Goal: Communication & Community: Answer question/provide support

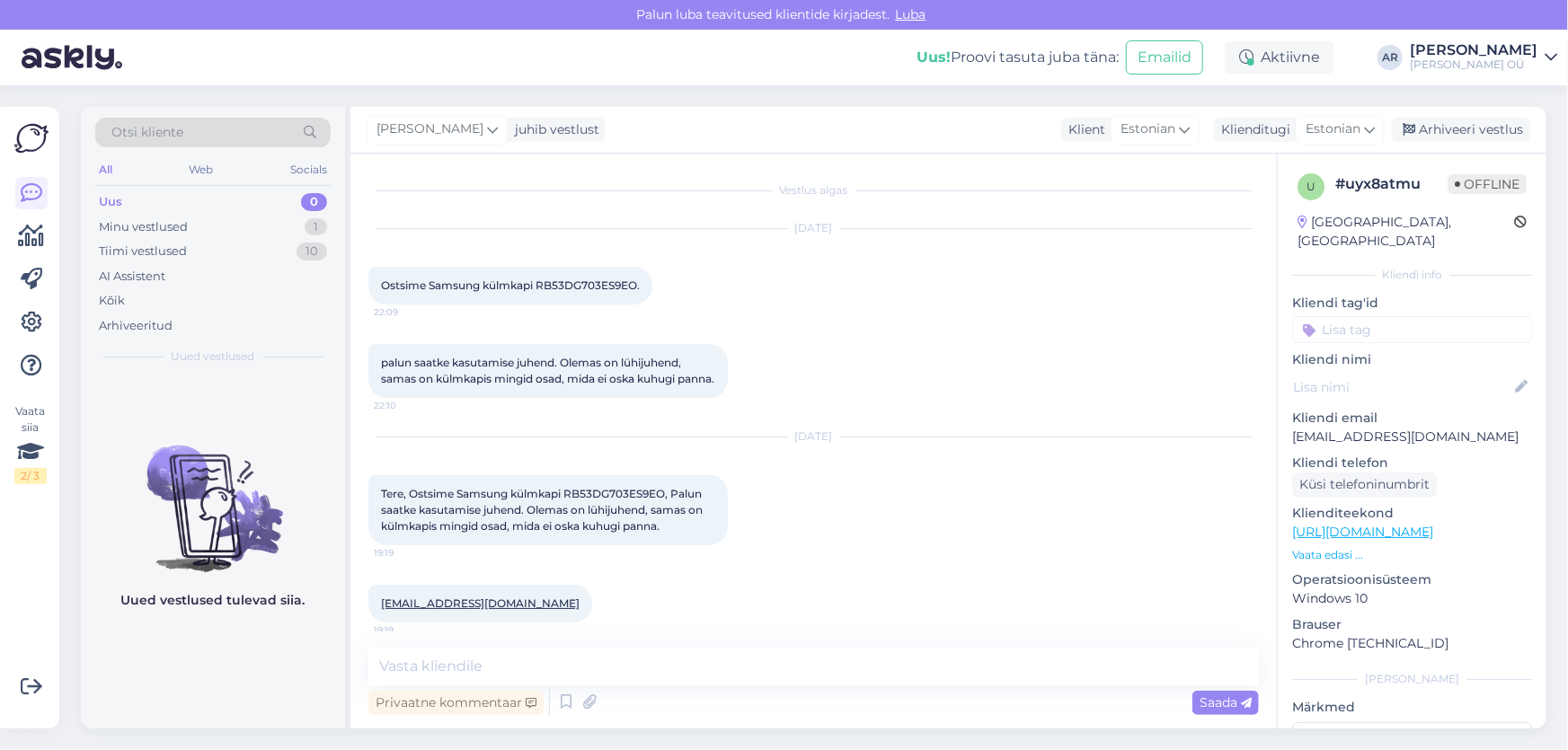
scroll to position [102, 0]
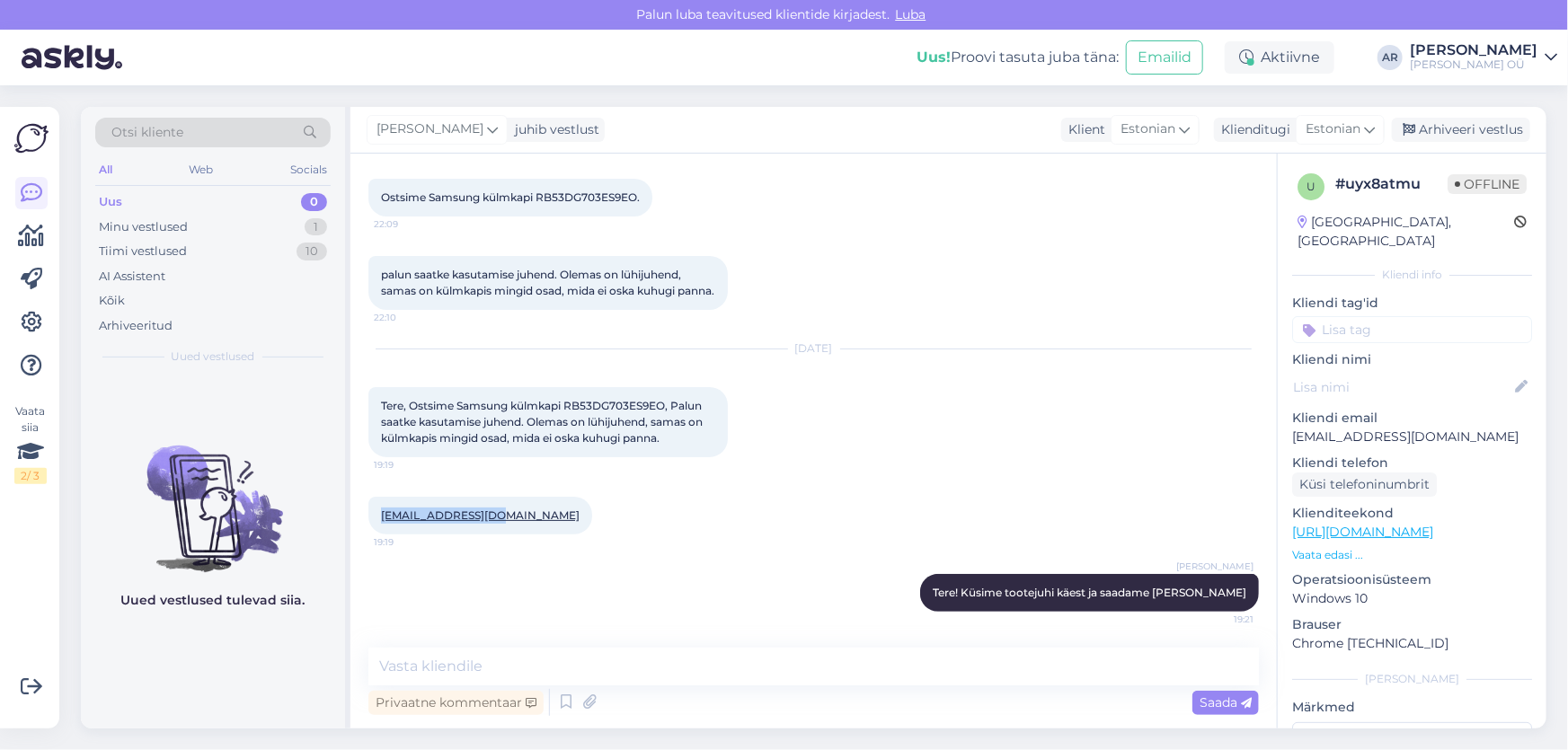
drag, startPoint x: 499, startPoint y: 518, endPoint x: 382, endPoint y: 519, distance: 117.0
click at [382, 519] on div "[EMAIL_ADDRESS][DOMAIN_NAME] 19:19" at bounding box center [480, 515] width 224 height 38
copy link "[EMAIL_ADDRESS][DOMAIN_NAME]"
drag, startPoint x: 674, startPoint y: 438, endPoint x: 656, endPoint y: 427, distance: 21.1
click at [656, 427] on div "Tere, Ostsime Samsung külmkapi RB53DG703ES9EO, Palun saatke kasutamise juhend. …" at bounding box center [548, 421] width 360 height 70
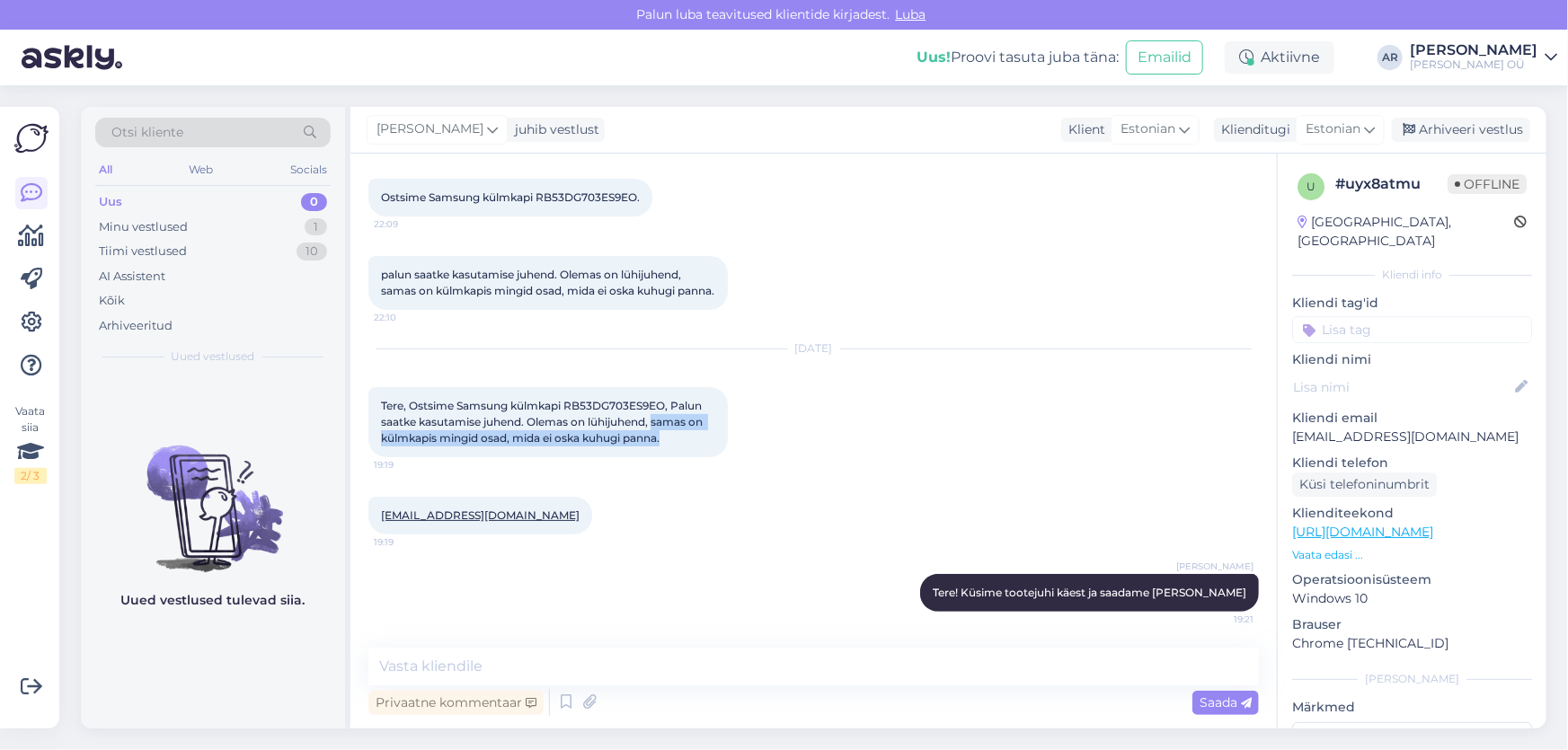
copy span "samas on külmkapis mingid osad, mida ei oska kuhugi panna."
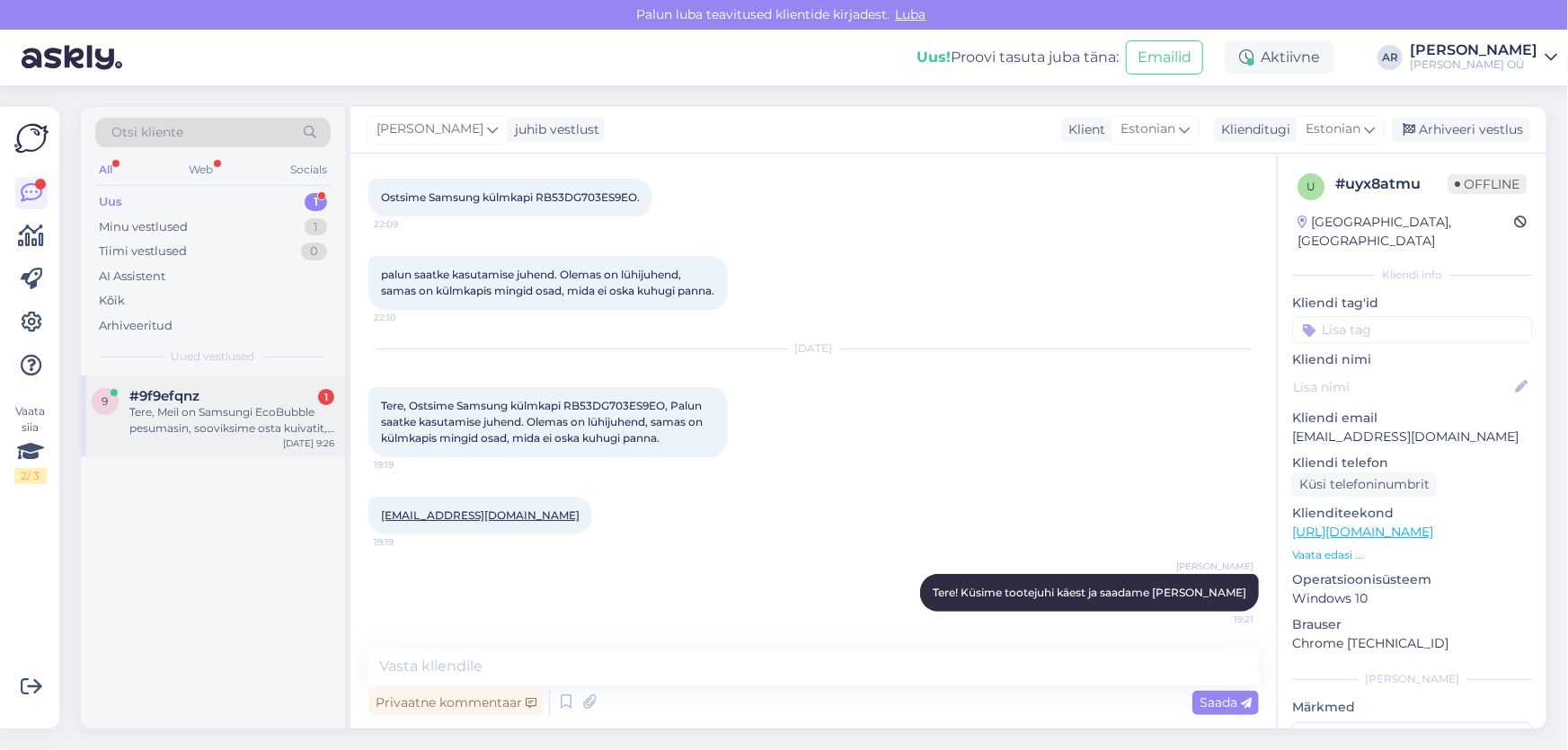
click at [187, 399] on span "#9f9efqnz" at bounding box center [164, 396] width 70 height 16
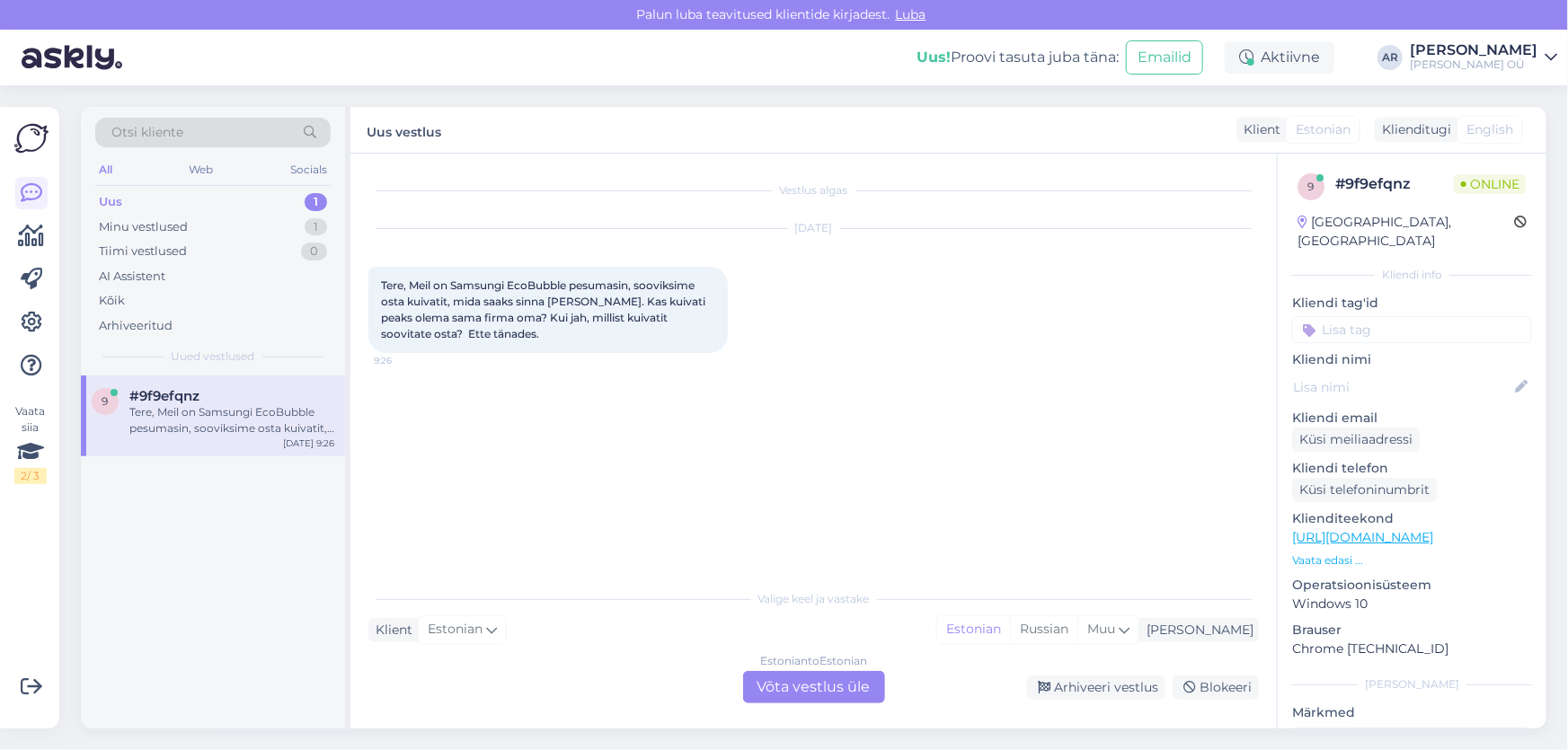
click at [790, 695] on div "Estonian to Estonian Võta vestlus üle" at bounding box center [813, 688] width 142 height 33
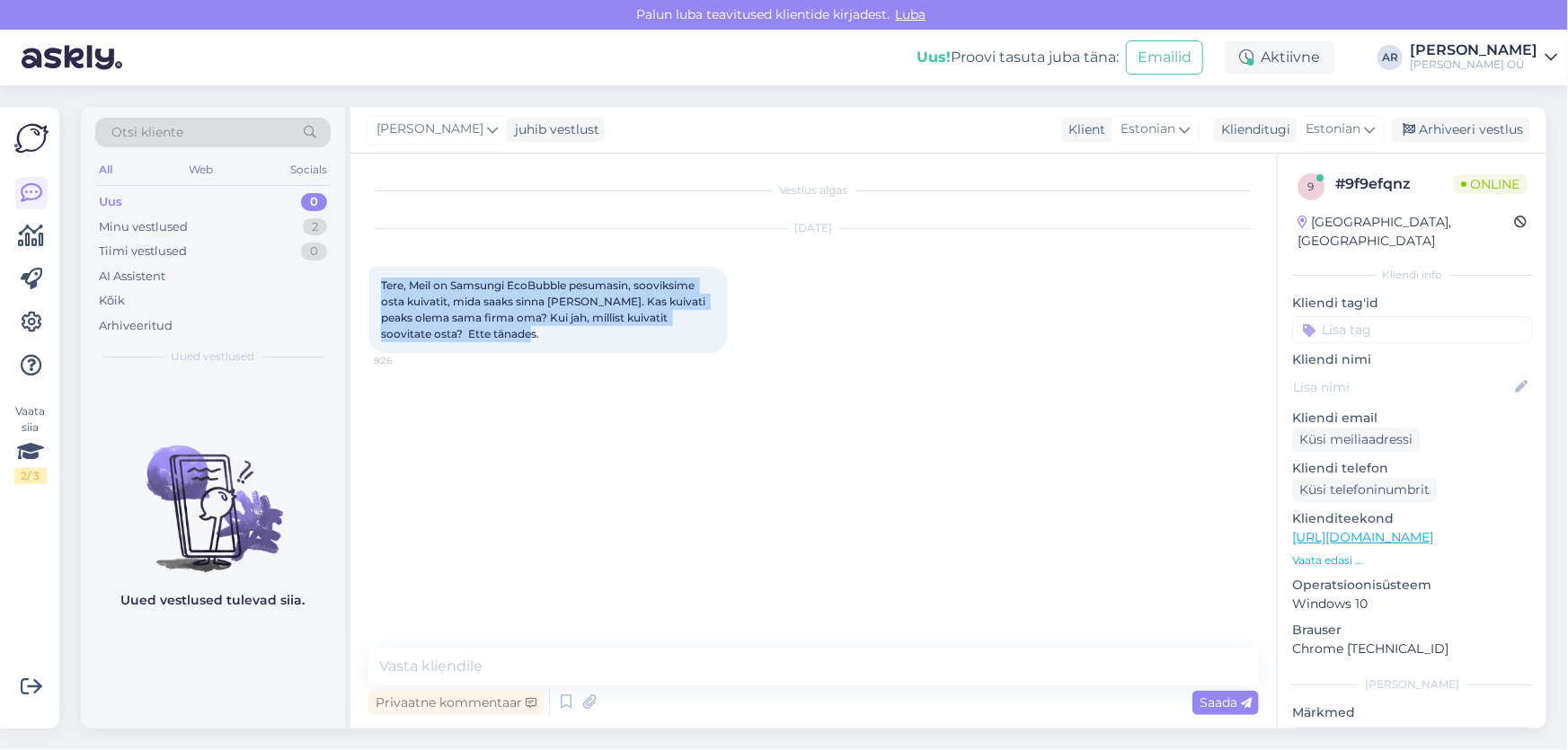
drag, startPoint x: 539, startPoint y: 343, endPoint x: 379, endPoint y: 269, distance: 176.3
click at [379, 269] on div "Tere, Meil on Samsungi EcoBubble pesumasin, sooviksime osta kuivatit, mida saak…" at bounding box center [548, 310] width 360 height 86
click at [483, 329] on span "Tere, Meil on Samsungi EcoBubble pesumasin, sooviksime osta kuivatit, mida saak…" at bounding box center [544, 309] width 327 height 62
drag, startPoint x: 539, startPoint y: 351, endPoint x: 399, endPoint y: 261, distance: 166.4
click at [378, 262] on div "[DATE] Tere, Meil on Samsungi EcoBubble pesumasin, sooviksime osta kuivatit, mi…" at bounding box center [813, 291] width 890 height 164
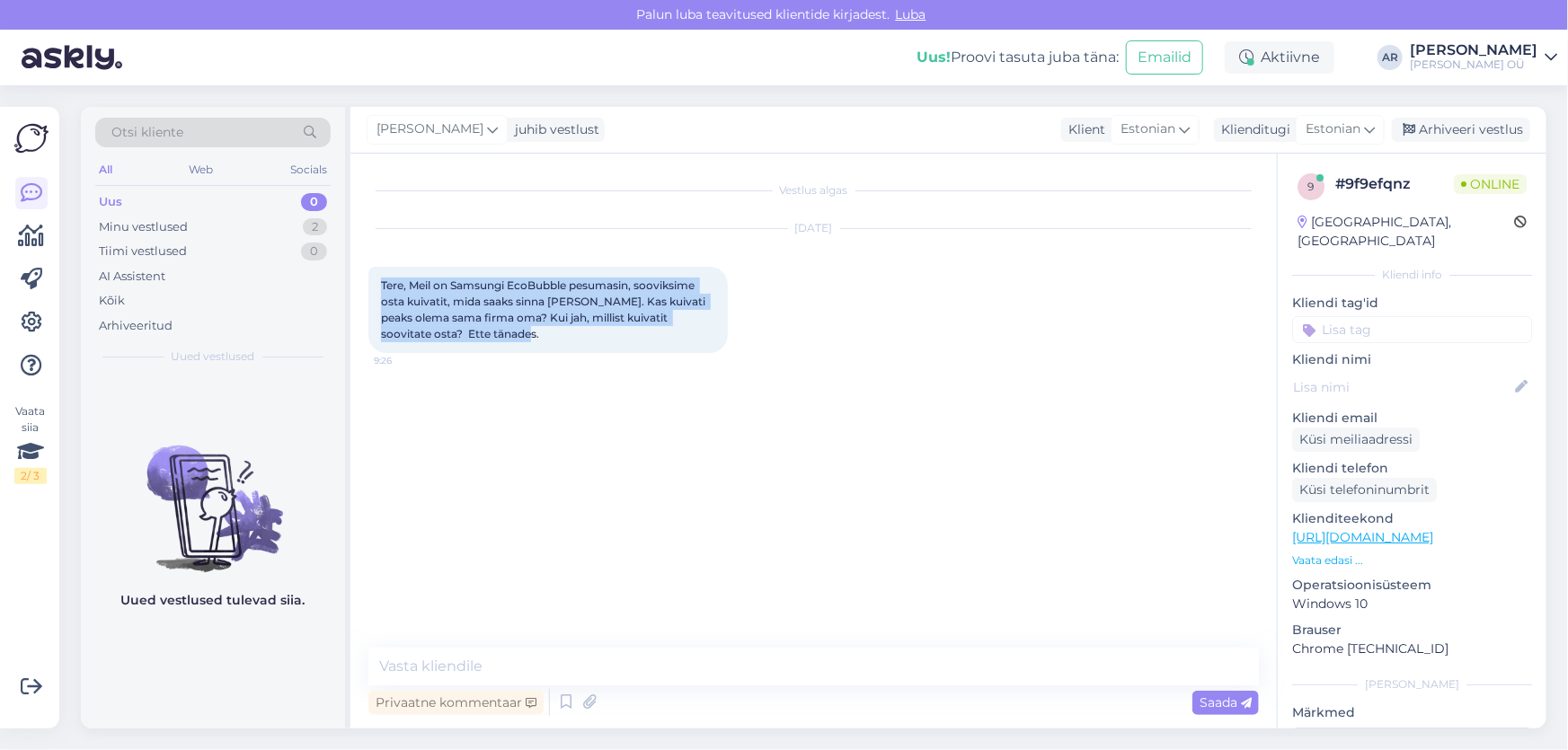
copy span "Tere, Meil on Samsungi EcoBubble pesumasin, sooviksime osta kuivatit, mida saak…"
click at [574, 284] on span "Tere, Meil on Samsungi EcoBubble pesumasin, sooviksime osta kuivatit, mida saak…" at bounding box center [544, 309] width 327 height 62
drag, startPoint x: 568, startPoint y: 280, endPoint x: 452, endPoint y: 288, distance: 116.3
click at [452, 288] on span "Tere, Meil on Samsungi EcoBubble pesumasin, sooviksime osta kuivatit, mida saak…" at bounding box center [544, 309] width 327 height 62
copy span "Samsungi EcoBubble"
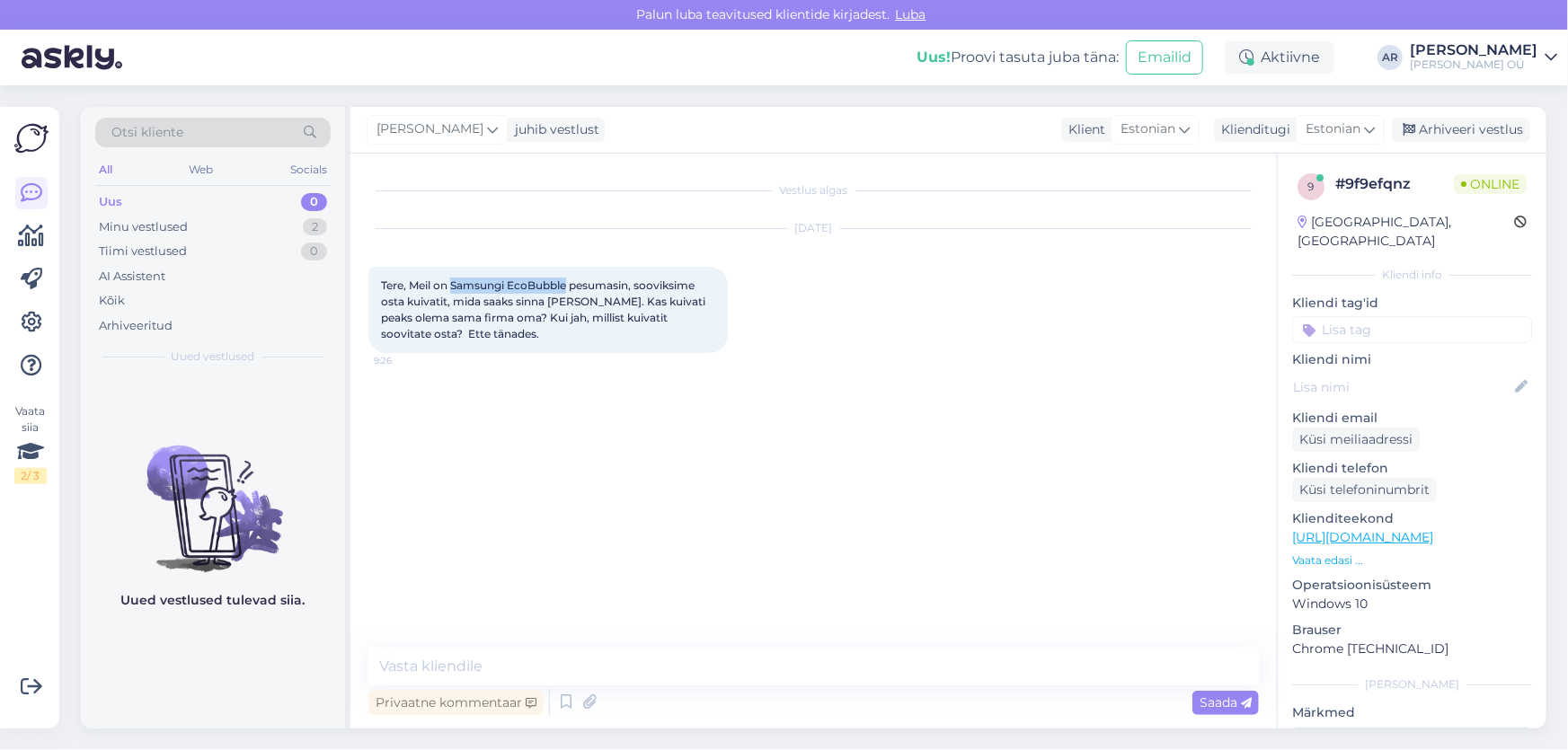
drag, startPoint x: 544, startPoint y: 340, endPoint x: 365, endPoint y: 254, distance: 198.6
click at [364, 252] on div "Vestlus algas [DATE] Tere, Meil on Samsungi EcoBubble pesumasin, sooviksime ost…" at bounding box center [813, 441] width 927 height 575
copy span "Tere, Meil on Samsungi EcoBubble pesumasin, sooviksime osta kuivatit, mida saak…"
click at [652, 667] on textarea at bounding box center [813, 667] width 890 height 38
type textarea "S"
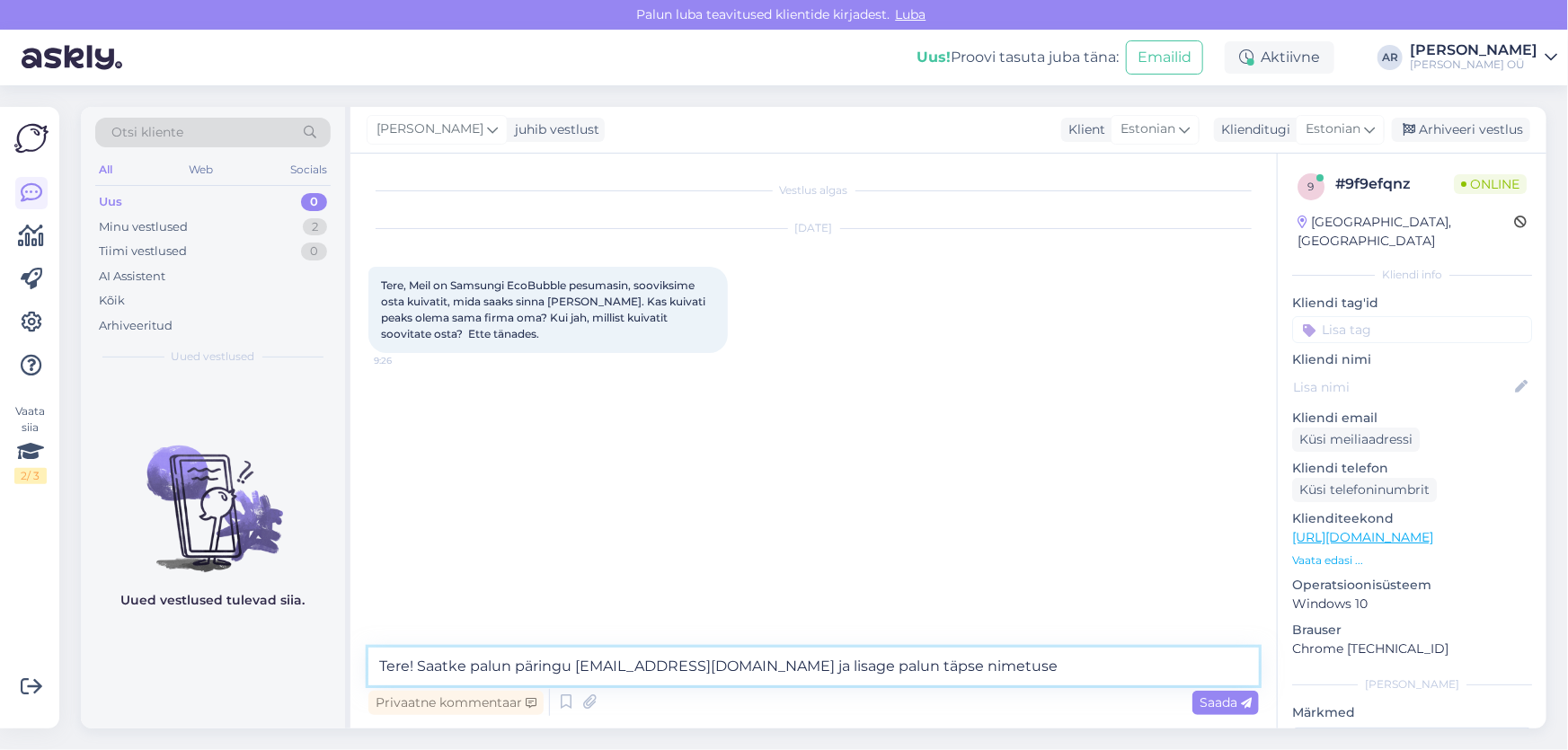
type textarea "Tere! Saatke palun päringu [EMAIL_ADDRESS][DOMAIN_NAME] ja lisage palun täpse n…"
click at [926, 660] on textarea "Tere! Saatke palun päringu [EMAIL_ADDRESS][DOMAIN_NAME] ja lisage palun täpse n…" at bounding box center [813, 667] width 890 height 38
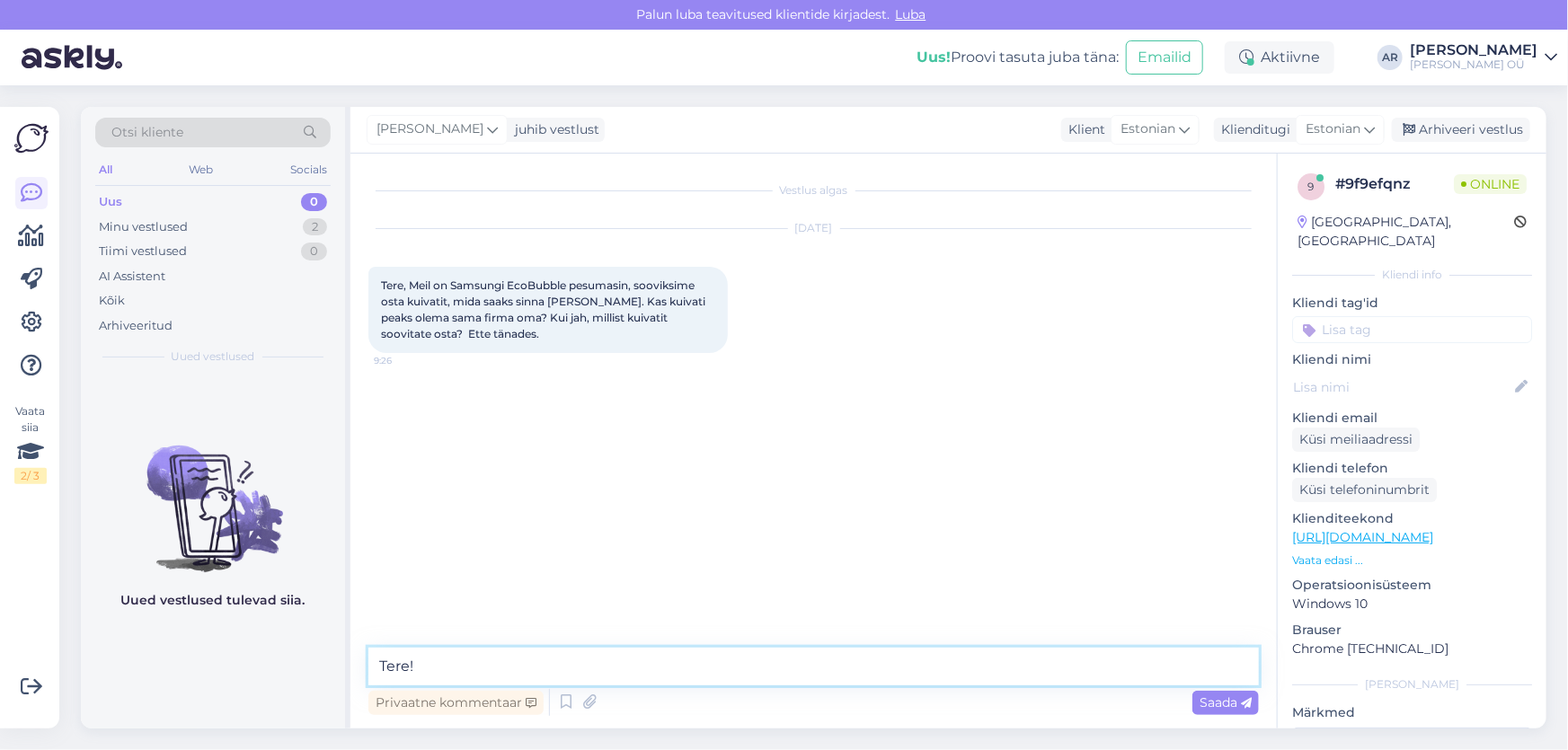
paste textarea "See ei ole kohustuslik, aga on oluline, et: Suurus ja mõõdud klapiksid — kuivat…"
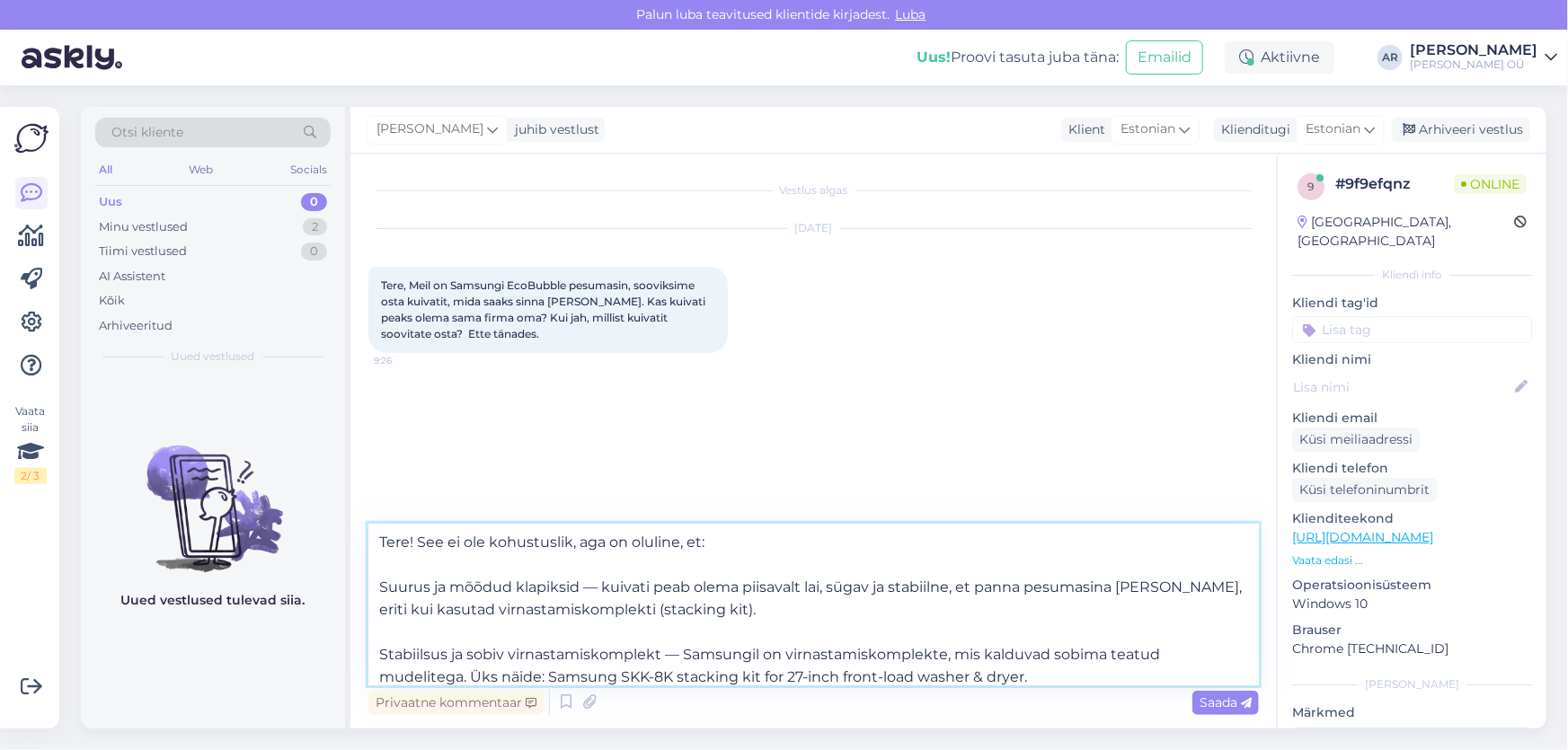
click at [701, 609] on textarea "Tere! See ei ole kohustuslik, aga on oluline, et: Suurus ja mõõdud klapiksid — …" at bounding box center [813, 604] width 890 height 162
drag, startPoint x: 693, startPoint y: 609, endPoint x: 594, endPoint y: 609, distance: 99.0
click at [594, 609] on textarea "Tere! See ei ole kohustuslik, aga on oluline, et: Suurus ja mõõdud klapiksid — …" at bounding box center [813, 604] width 890 height 162
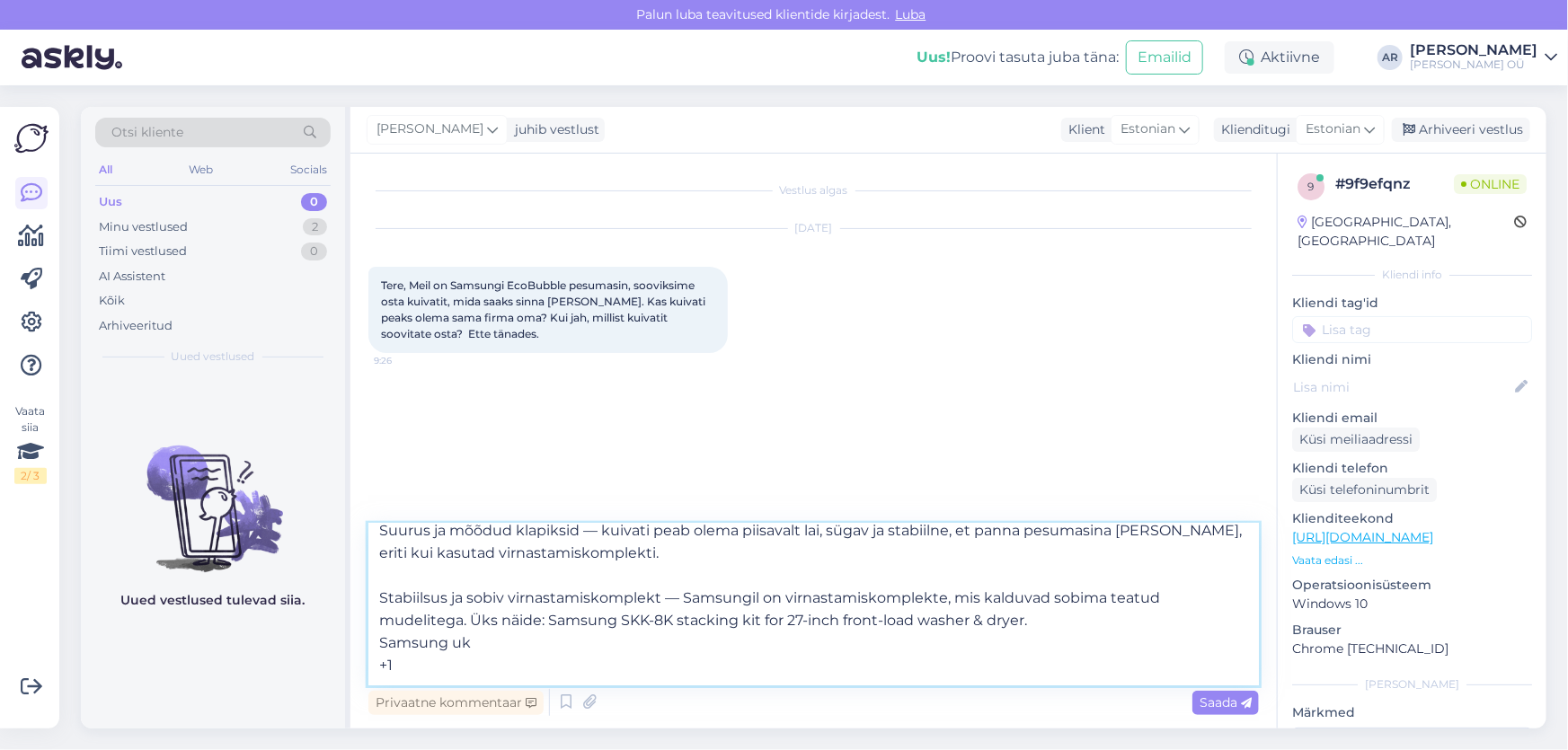
scroll to position [81, 0]
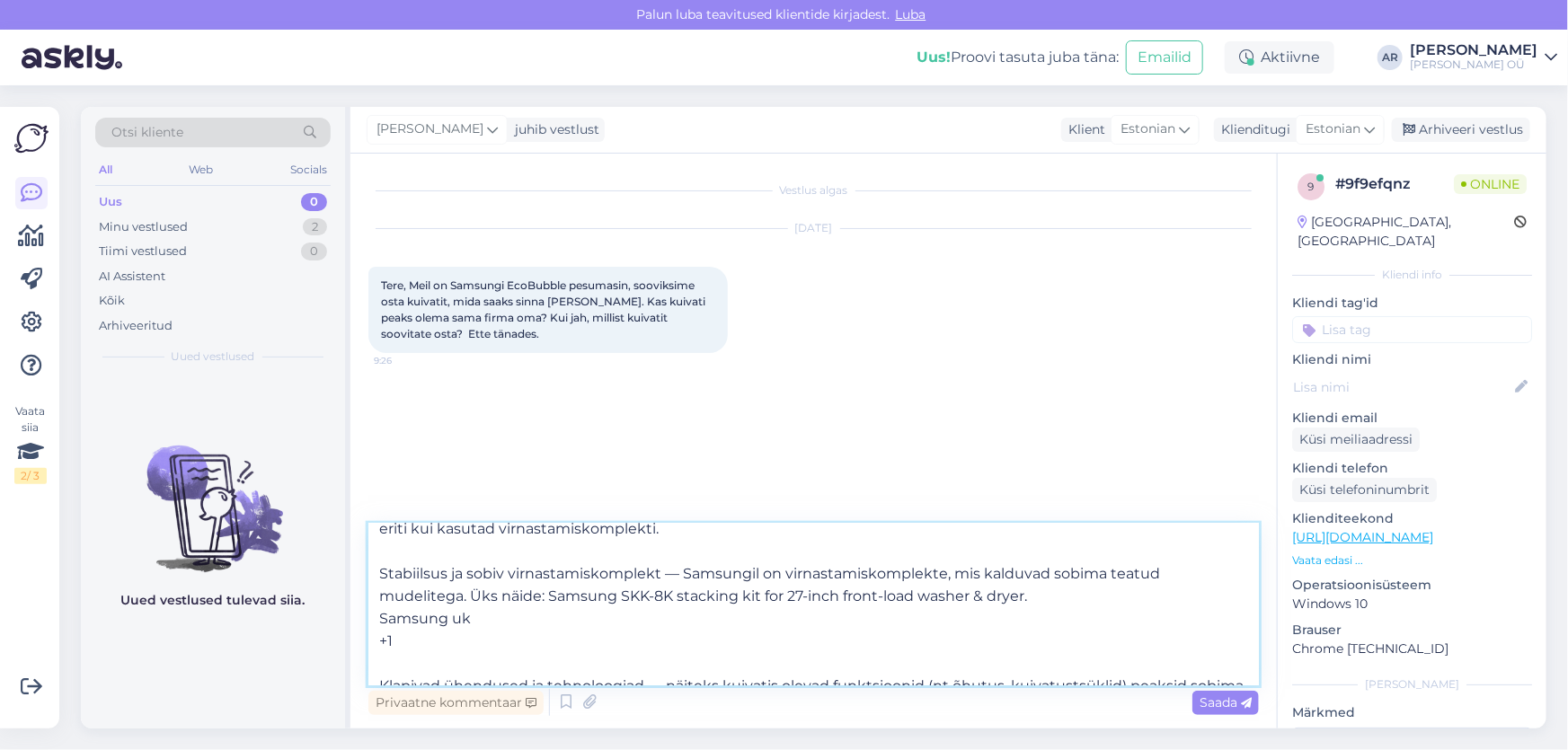
click at [436, 643] on textarea "Tere! See ei ole kohustuslik, aga on oluline, et: Suurus ja mõõdud klapiksid — …" at bounding box center [813, 604] width 890 height 162
drag, startPoint x: 436, startPoint y: 640, endPoint x: 357, endPoint y: 615, distance: 82.9
click at [357, 615] on div "Vestlus algas [DATE] Tere, Meil on Samsungi EcoBubble pesumasin, sooviksime ost…" at bounding box center [813, 441] width 927 height 575
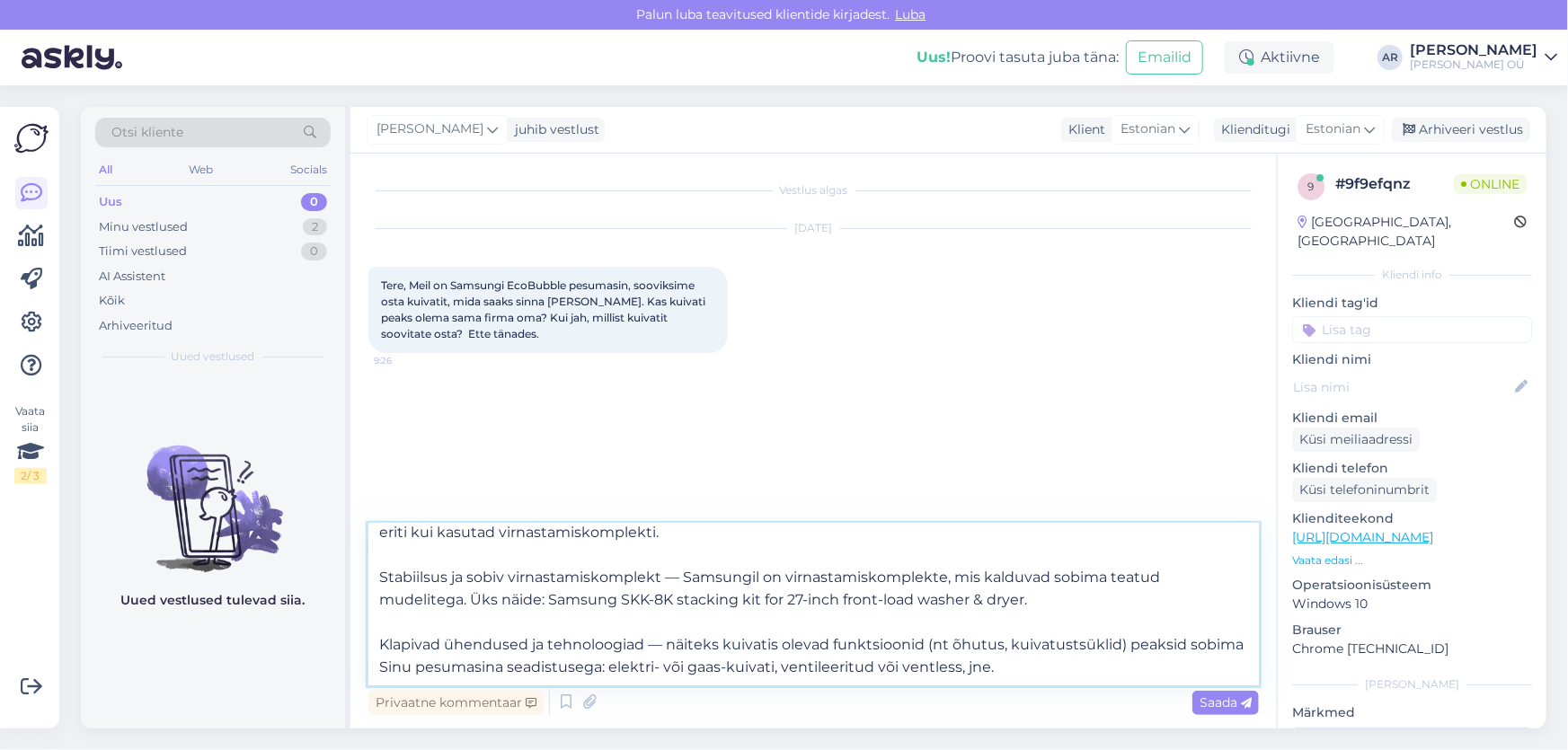
scroll to position [77, 0]
drag, startPoint x: 1032, startPoint y: 603, endPoint x: 470, endPoint y: 606, distance: 562.0
click at [470, 606] on textarea "Tere! See ei ole kohustuslik, aga on oluline, et: Suurus ja mõõdud klapiksid — …" at bounding box center [813, 604] width 890 height 162
click at [373, 644] on textarea "Tere! See ei ole kohustuslik, aga on oluline, et: Suurus ja mõõdud klapiksid — …" at bounding box center [813, 604] width 890 height 162
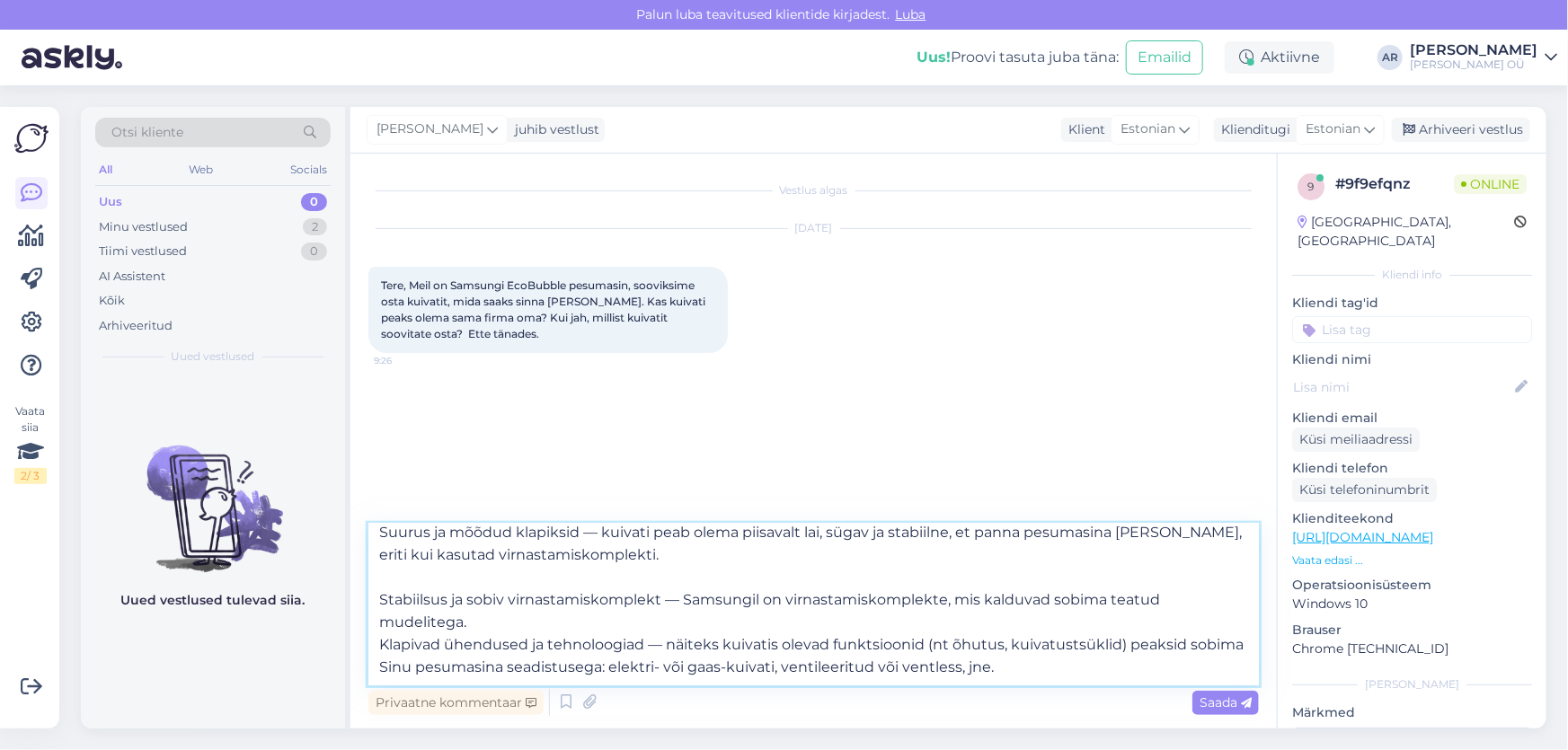
scroll to position [54, 0]
click at [380, 589] on textarea "Tere! See ei ole kohustuslik, aga on oluline, et: Suurus ja mõõdud klapiksid — …" at bounding box center [813, 604] width 890 height 162
click at [380, 594] on textarea "Tere! See ei ole kohustuslik, aga on oluline, et: Suurus ja mõõdud klapiksid — …" at bounding box center [813, 604] width 890 height 162
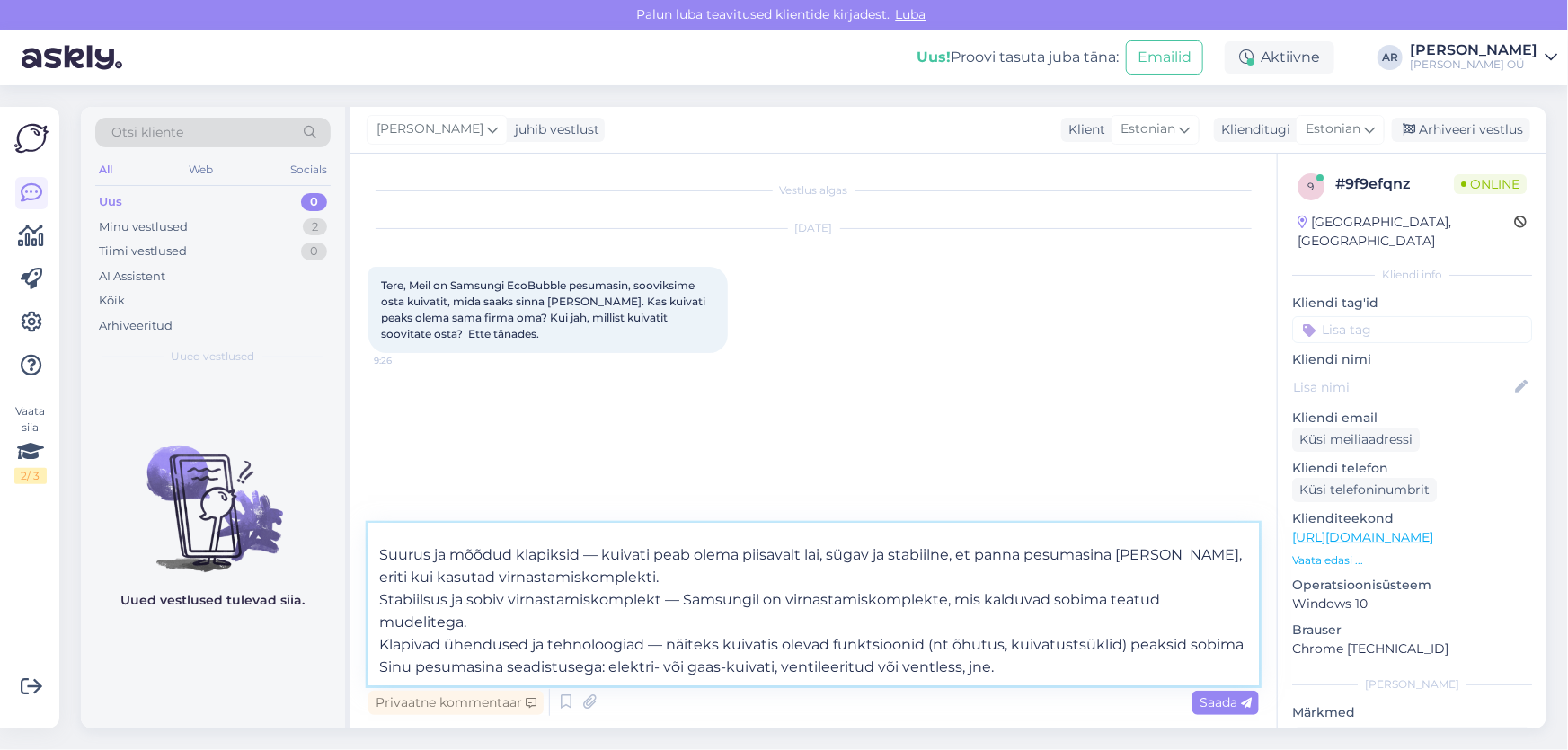
scroll to position [33, 0]
drag, startPoint x: 1076, startPoint y: 674, endPoint x: 355, endPoint y: 543, distance: 732.8
click at [355, 543] on div "Vestlus algas [DATE] Tere, Meil on Samsungi EcoBubble pesumasin, sooviksime ost…" at bounding box center [813, 441] width 927 height 575
type textarea "Tere! See ei ole kohustuslik, aga on oluline, et: Suurus ja mõõdud klapiksid — …"
click at [1079, 677] on textarea "Tere! See ei ole kohustuslik, aga on oluline, et: Suurus ja mõõdud klapiksid — …" at bounding box center [813, 604] width 890 height 162
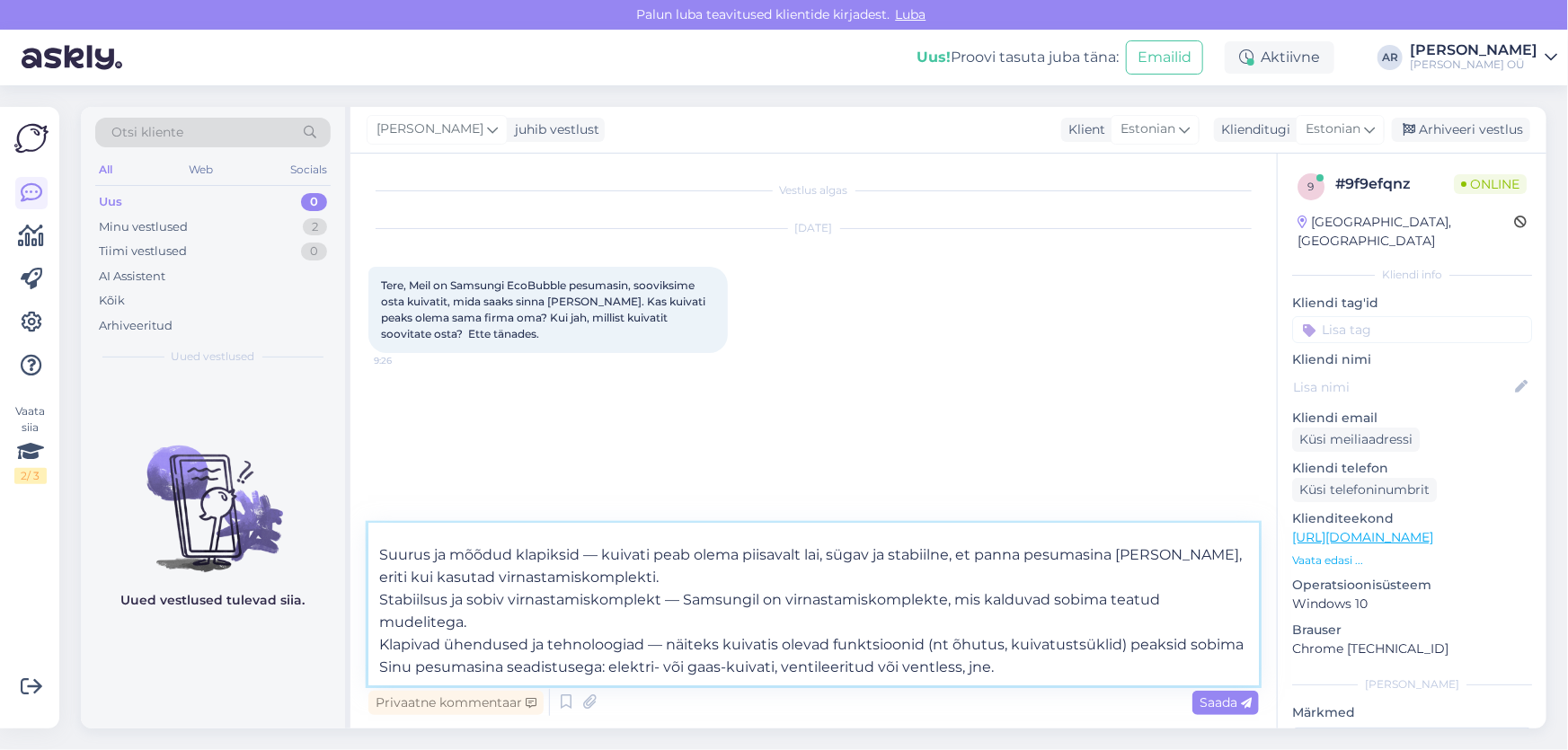
scroll to position [0, 0]
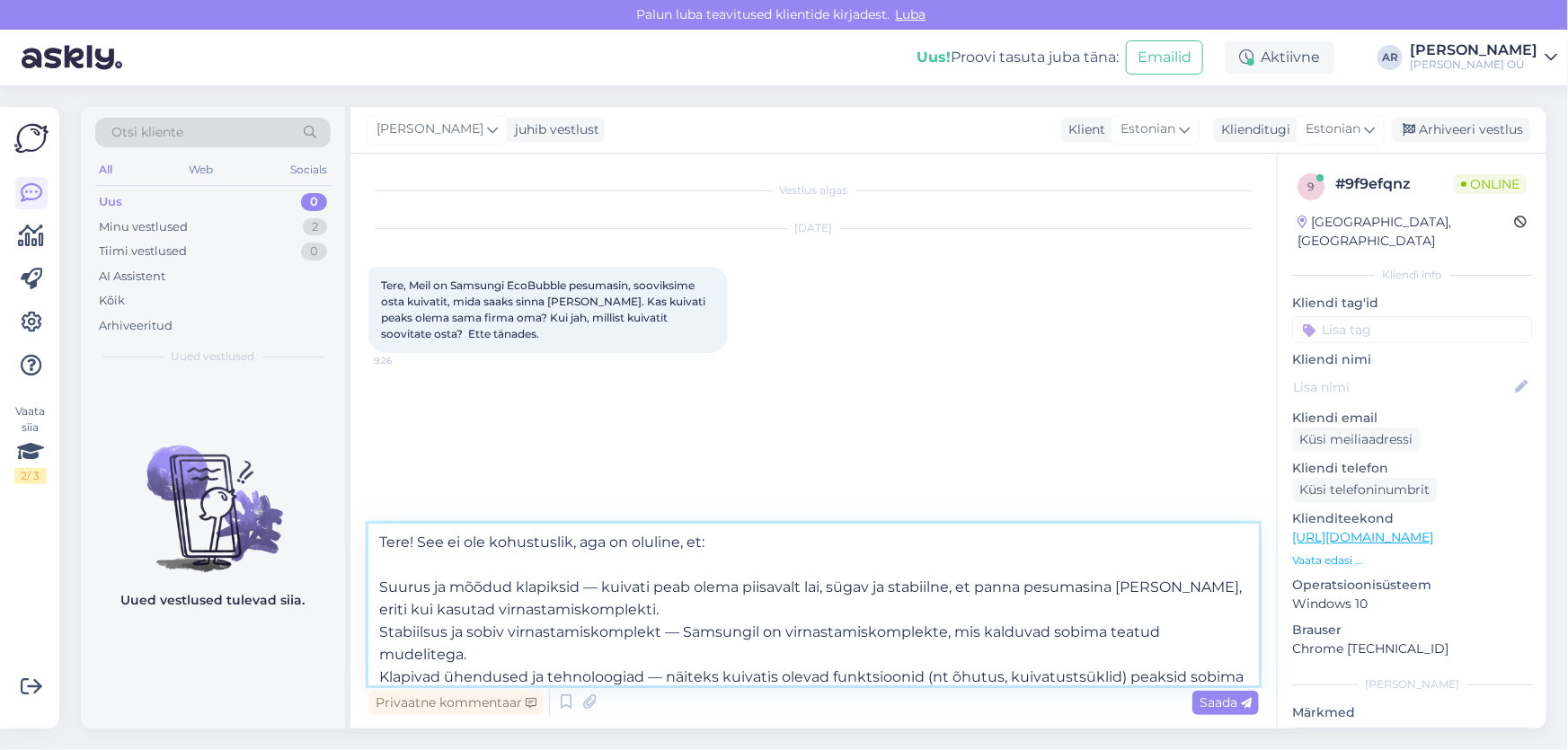
drag, startPoint x: 1073, startPoint y: 676, endPoint x: 367, endPoint y: 530, distance: 720.9
click at [367, 530] on div "Vestlus algas [DATE] Tere, Meil on Samsungi EcoBubble pesumasin, sooviksime ost…" at bounding box center [813, 441] width 927 height 575
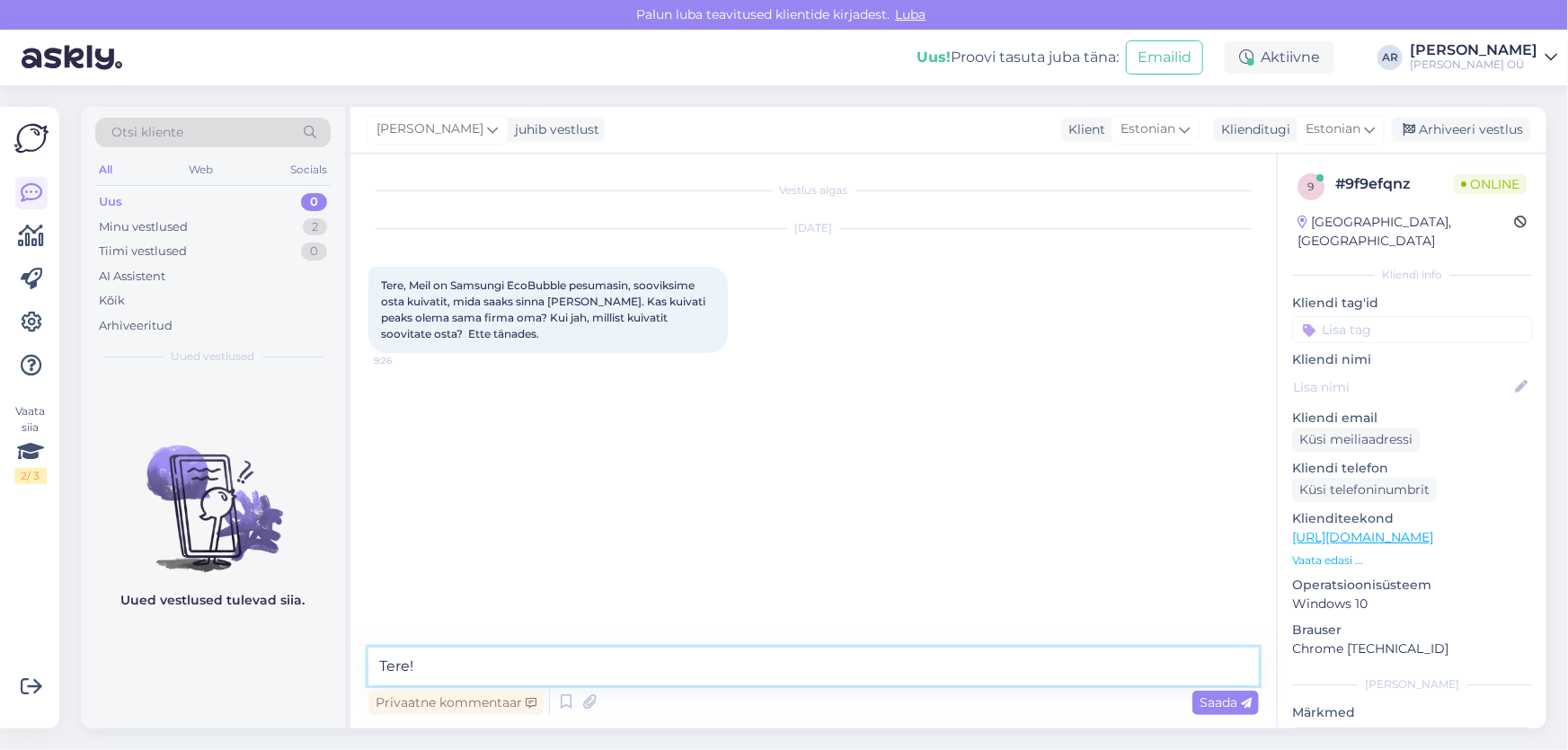
paste textarea "[URL][DOMAIN_NAME]"
type textarea "Tere! [URL][DOMAIN_NAME] selline variant sobib"
click at [1240, 665] on textarea "Tere! [URL][DOMAIN_NAME] selline variant sobib" at bounding box center [813, 667] width 890 height 38
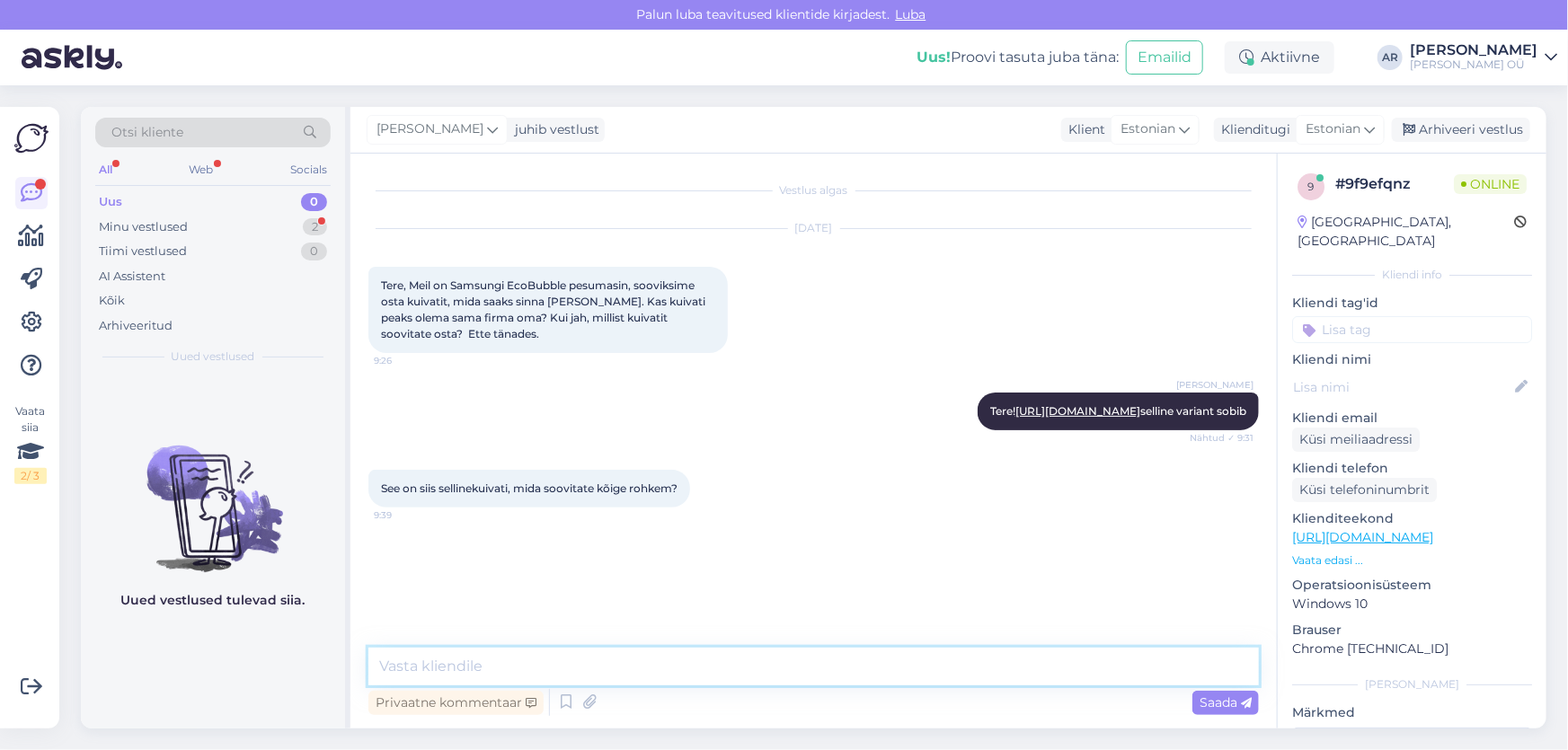
click at [425, 664] on textarea at bounding box center [813, 667] width 890 height 38
type textarea "О"
click at [404, 659] on textarea "Jah hea variant" at bounding box center [813, 667] width 890 height 38
type textarea "Jah, hea variant"
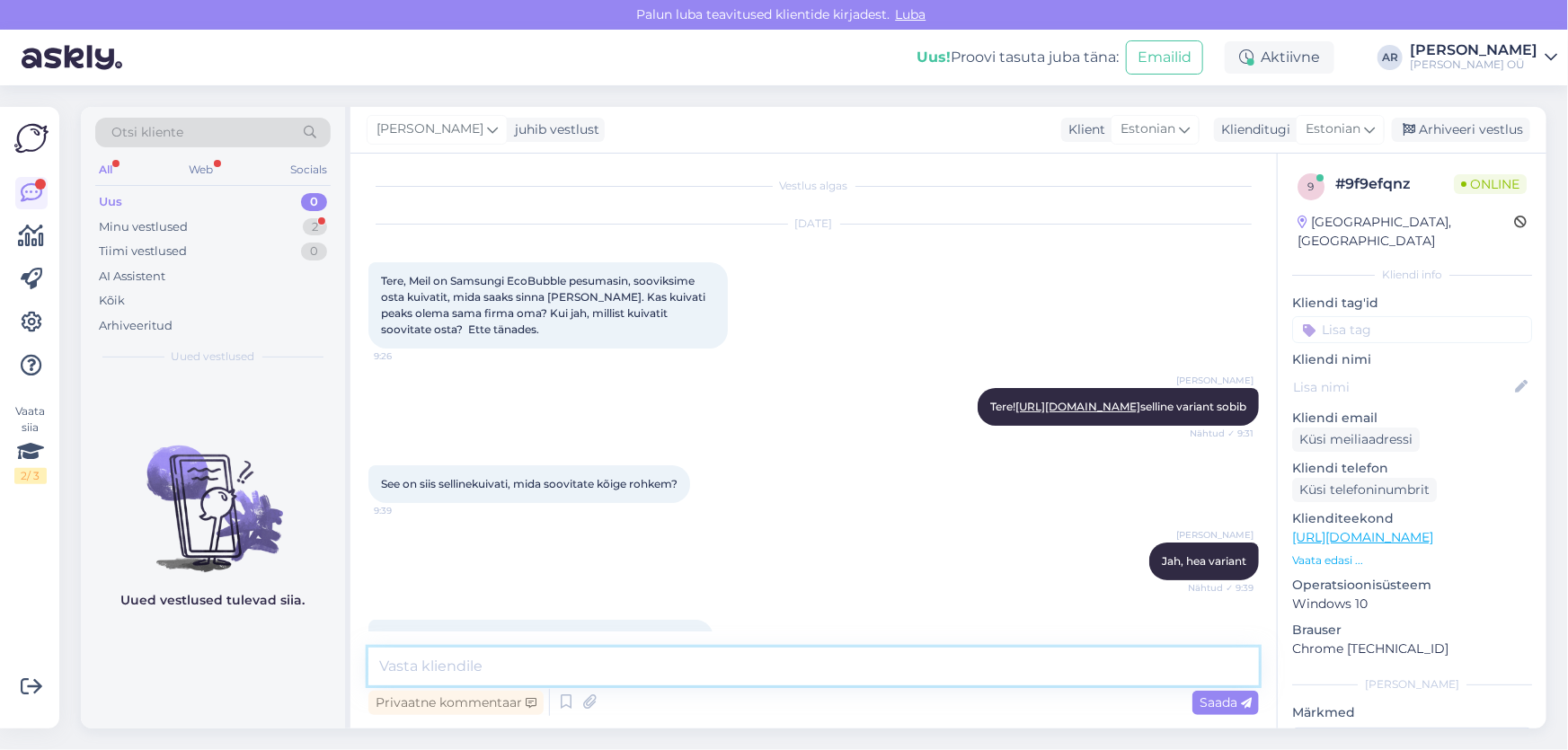
scroll to position [81, 0]
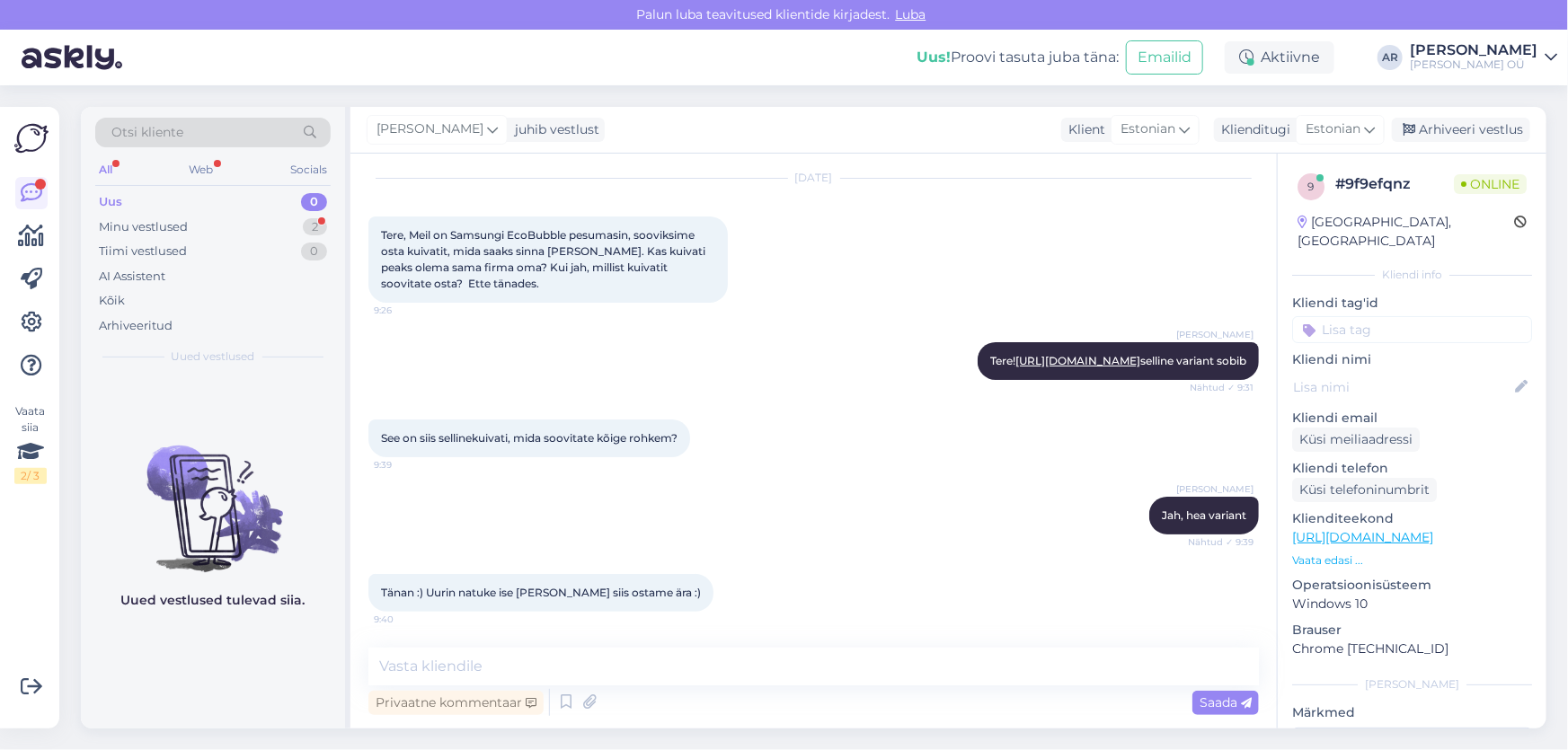
click at [638, 645] on div "Vestlus algas [DATE] Tere, Meil on Samsungi EcoBubble pesumasin, sooviksime ost…" at bounding box center [813, 441] width 927 height 575
click at [635, 658] on textarea at bounding box center [813, 667] width 890 height 38
click at [632, 661] on textarea at bounding box center [813, 667] width 890 height 38
type textarea "Palun!"
